Goal: Task Accomplishment & Management: Manage account settings

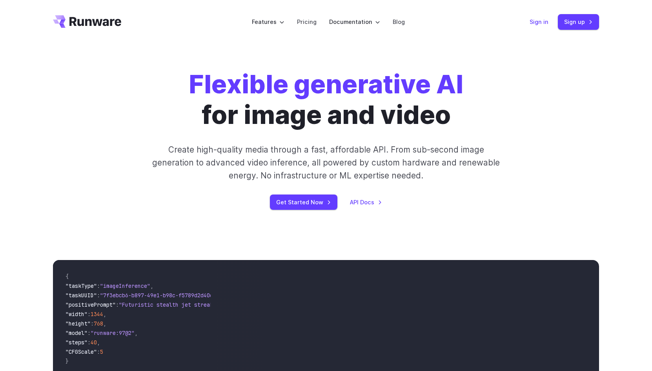
click at [535, 17] on link "Sign in" at bounding box center [539, 21] width 19 height 9
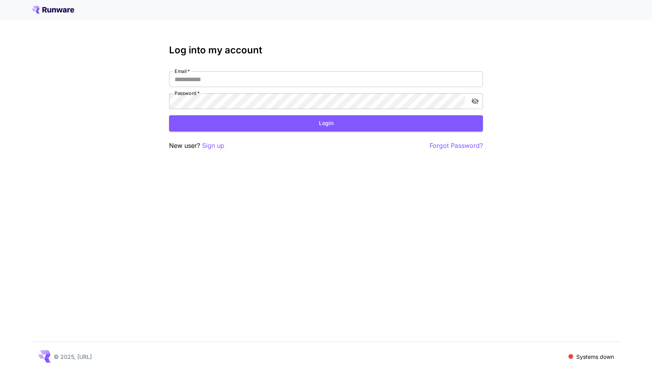
click at [41, 4] on div at bounding box center [326, 10] width 652 height 20
click at [55, 9] on icon at bounding box center [54, 10] width 4 height 4
